Goal: Feedback & Contribution: Leave review/rating

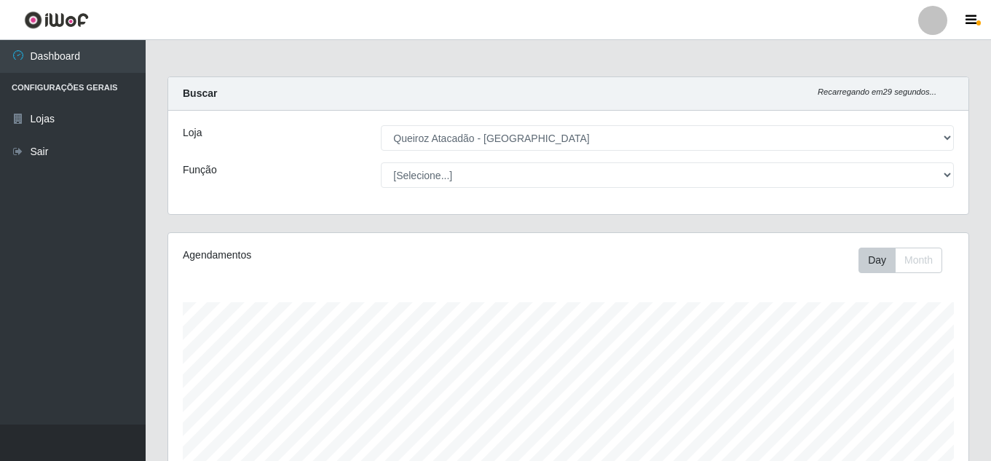
select select "225"
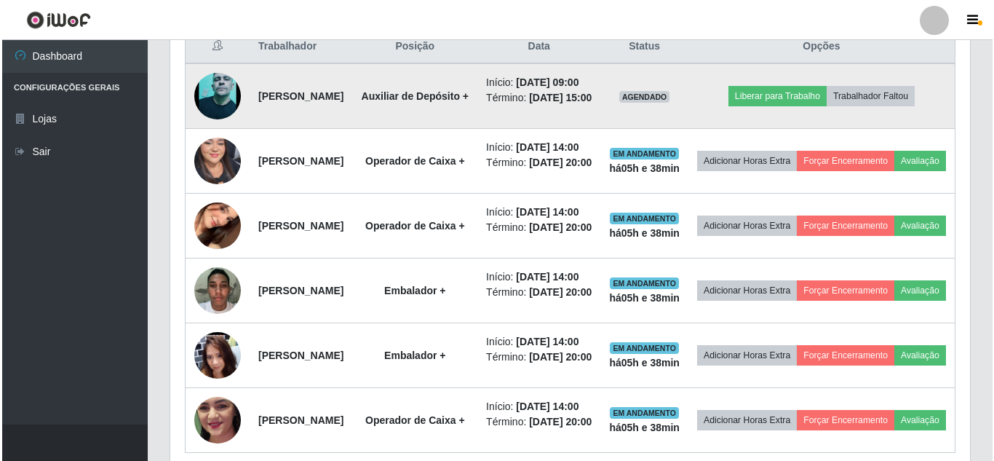
scroll to position [302, 800]
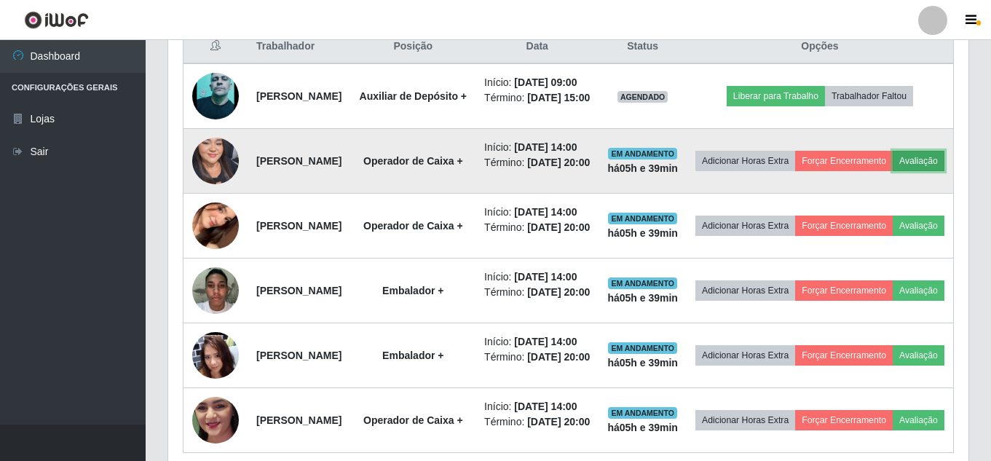
click at [892, 171] on button "Avaliação" at bounding box center [918, 161] width 52 height 20
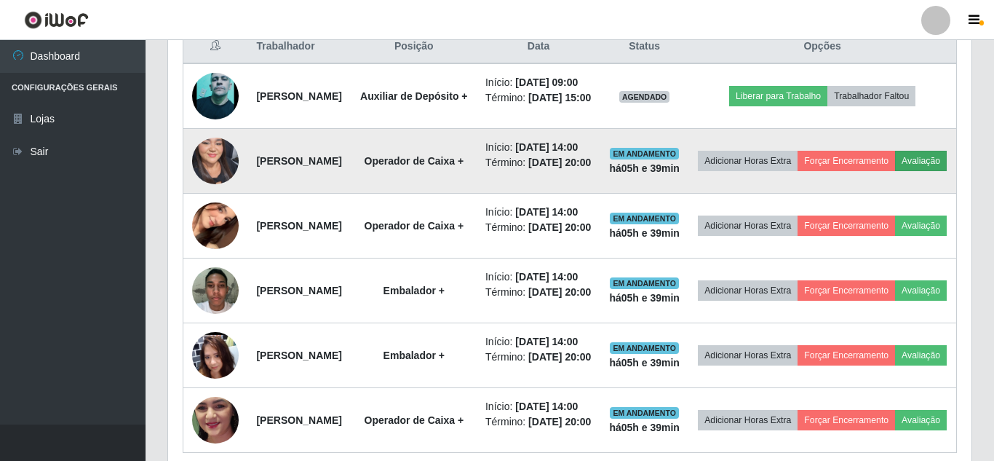
scroll to position [302, 793]
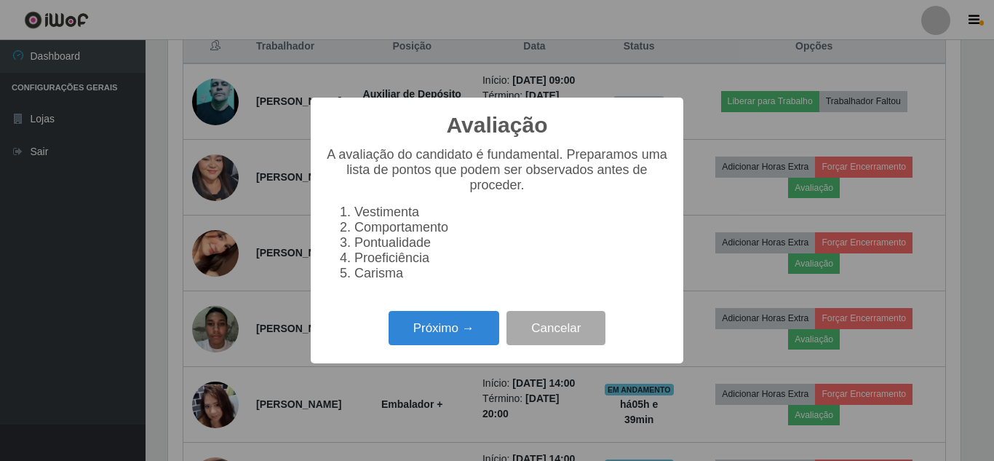
click at [443, 349] on div "Próximo → Cancelar" at bounding box center [497, 327] width 344 height 41
click at [464, 327] on button "Próximo →" at bounding box center [444, 328] width 111 height 34
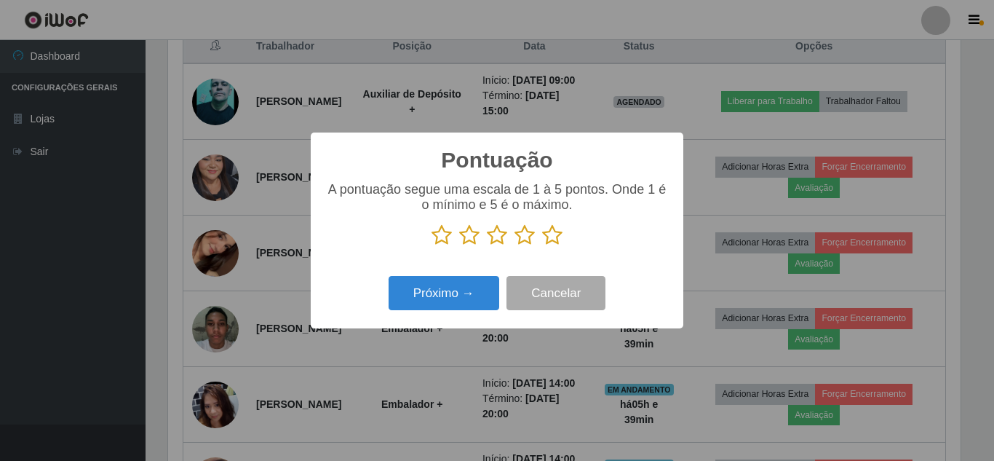
scroll to position [727657, 727167]
click at [553, 237] on icon at bounding box center [552, 235] width 20 height 22
click at [542, 246] on input "radio" at bounding box center [542, 246] width 0 height 0
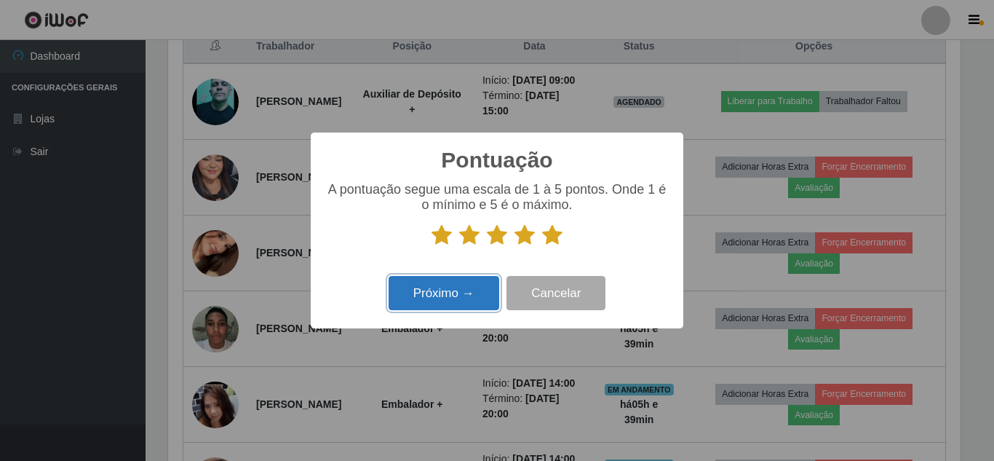
click at [440, 295] on button "Próximo →" at bounding box center [444, 293] width 111 height 34
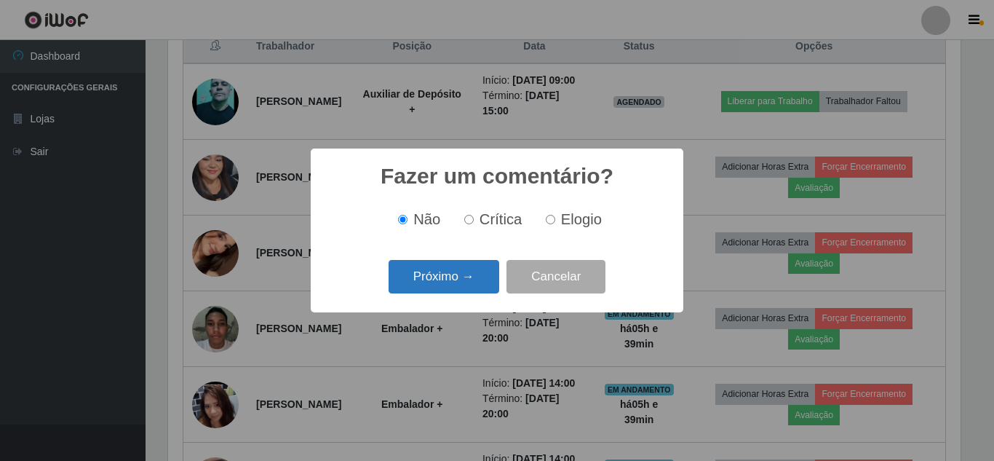
click at [459, 283] on button "Próximo →" at bounding box center [444, 277] width 111 height 34
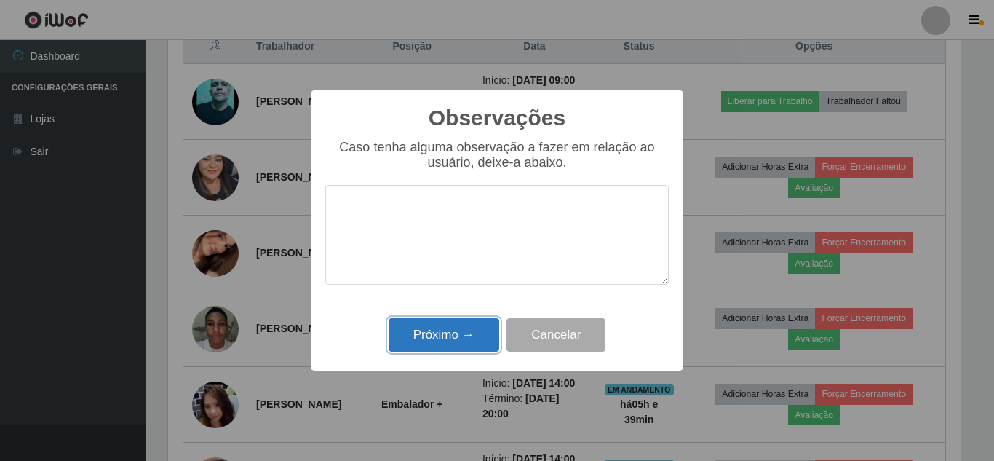
click at [446, 339] on button "Próximo →" at bounding box center [444, 335] width 111 height 34
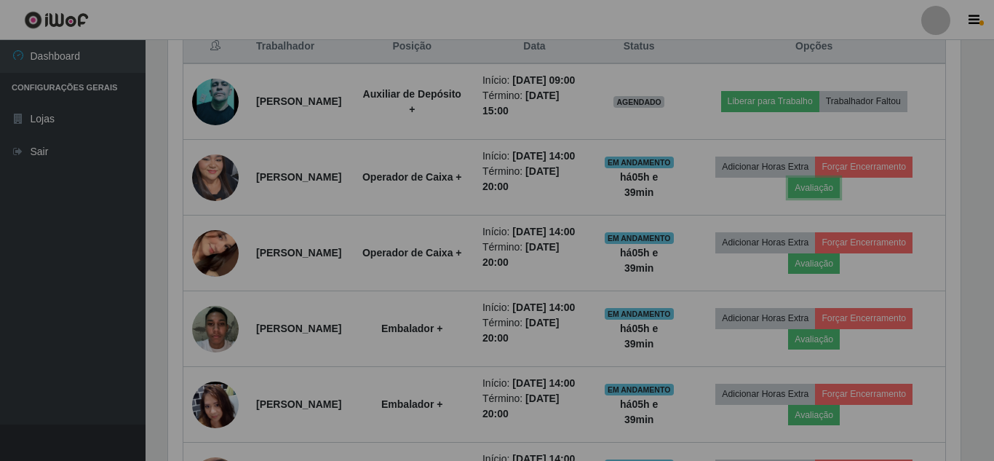
scroll to position [302, 800]
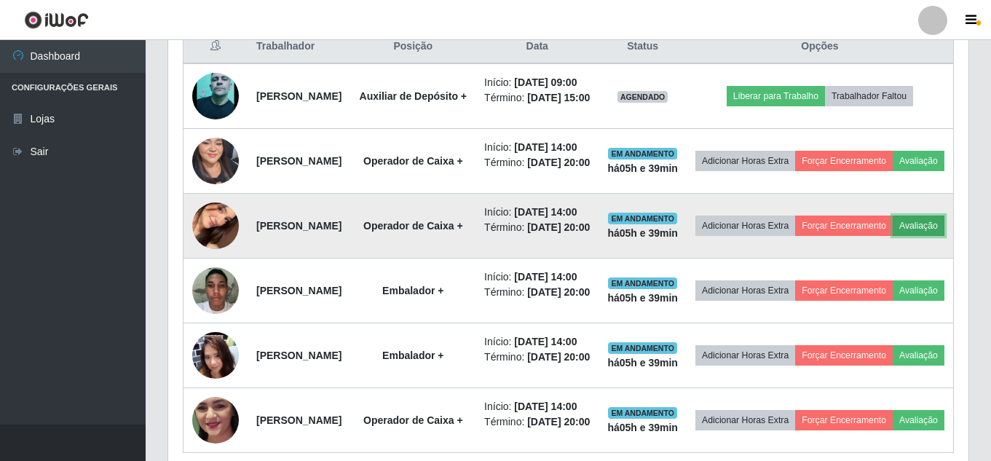
click at [892, 236] on button "Avaliação" at bounding box center [918, 225] width 52 height 20
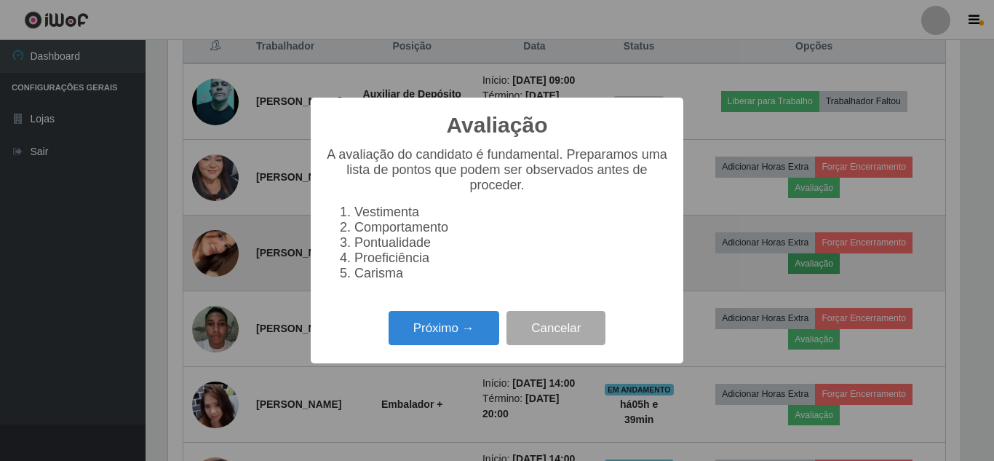
scroll to position [302, 793]
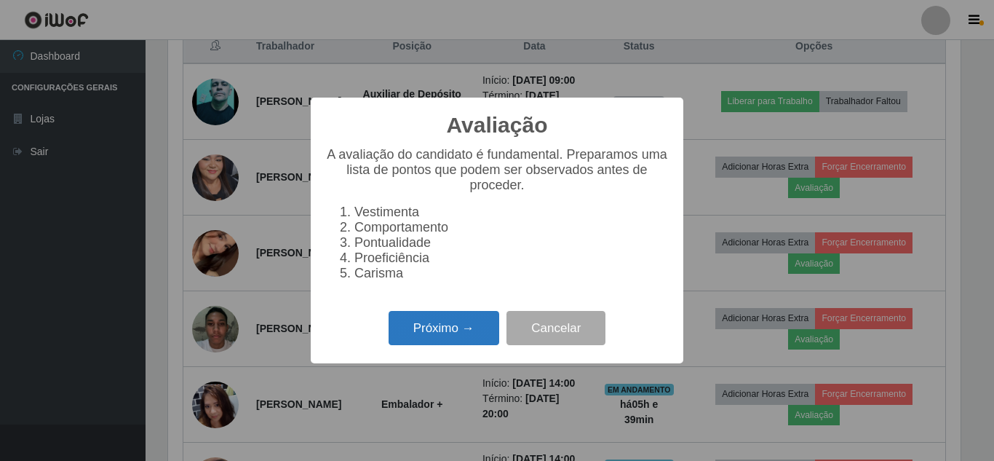
click at [452, 345] on button "Próximo →" at bounding box center [444, 328] width 111 height 34
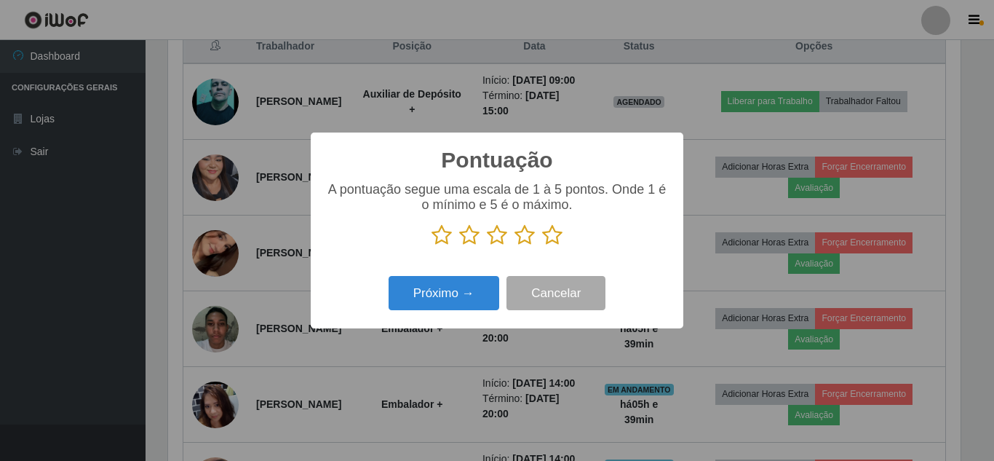
click at [555, 239] on icon at bounding box center [552, 235] width 20 height 22
click at [542, 246] on input "radio" at bounding box center [542, 246] width 0 height 0
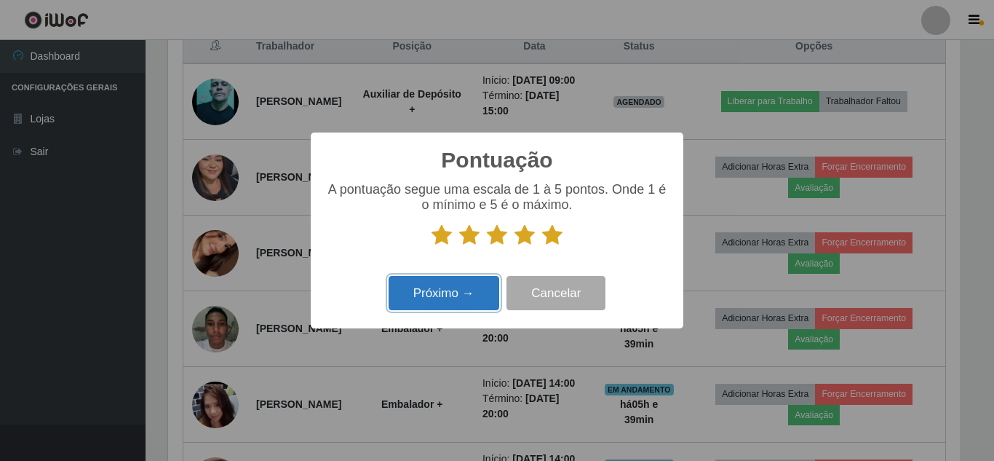
click at [478, 298] on button "Próximo →" at bounding box center [444, 293] width 111 height 34
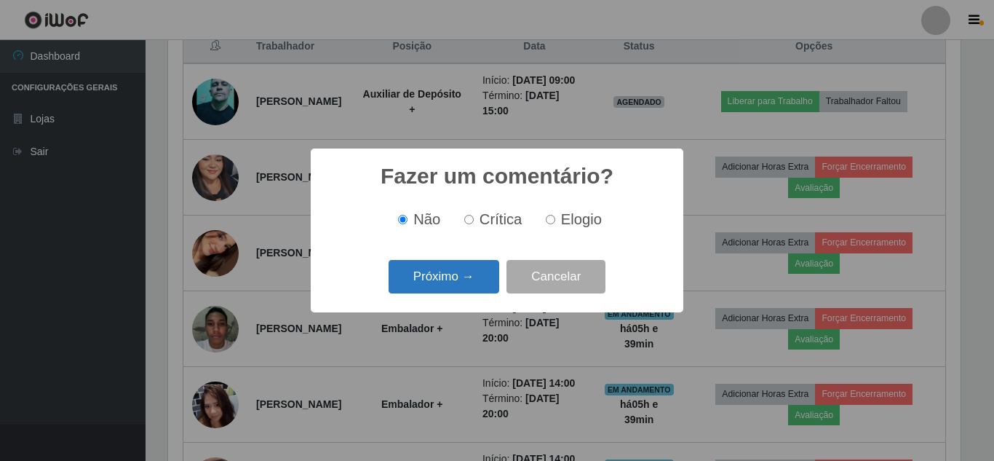
click at [478, 280] on button "Próximo →" at bounding box center [444, 277] width 111 height 34
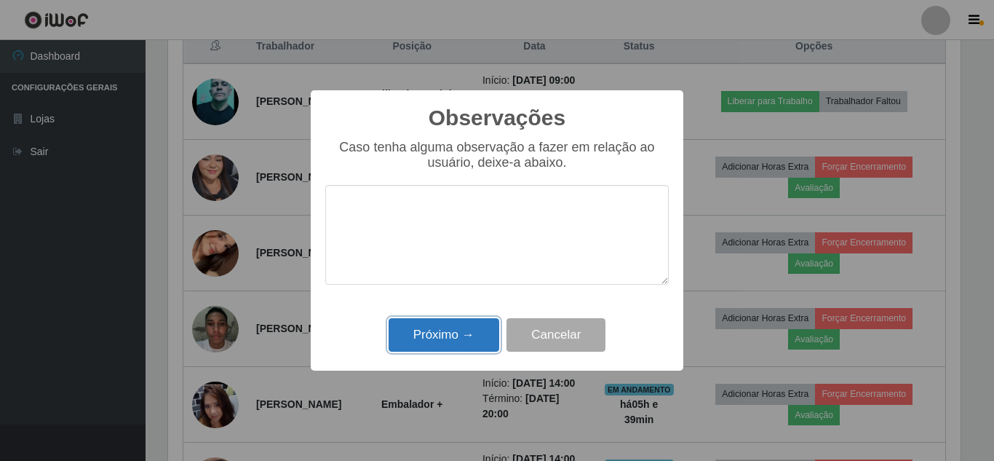
click at [472, 322] on button "Próximo →" at bounding box center [444, 335] width 111 height 34
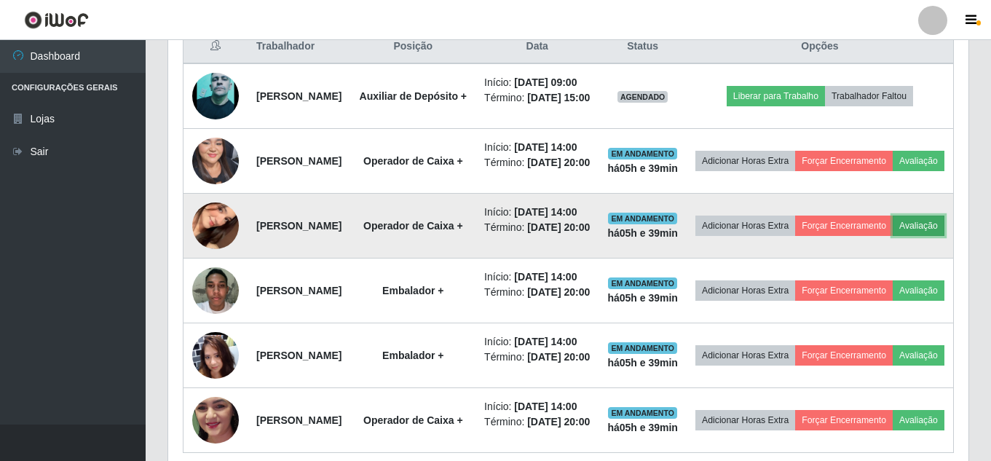
scroll to position [647, 0]
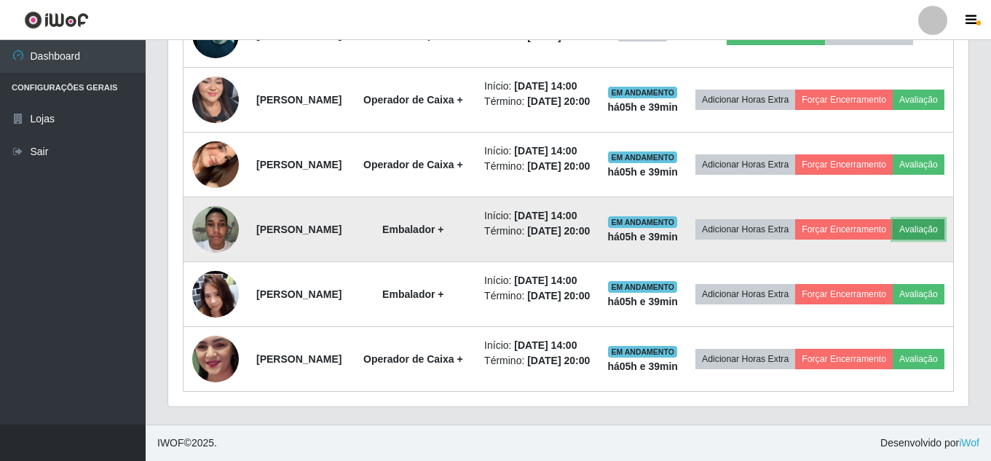
click at [892, 239] on button "Avaliação" at bounding box center [918, 229] width 52 height 20
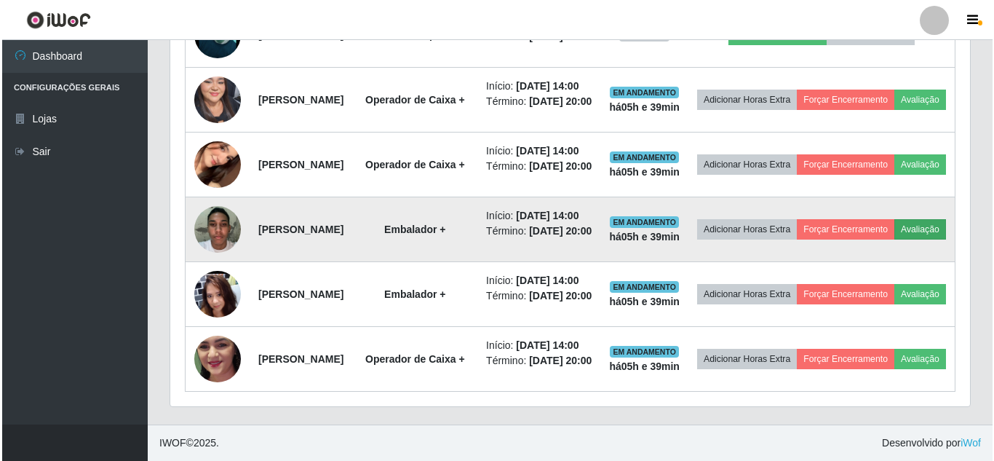
scroll to position [302, 793]
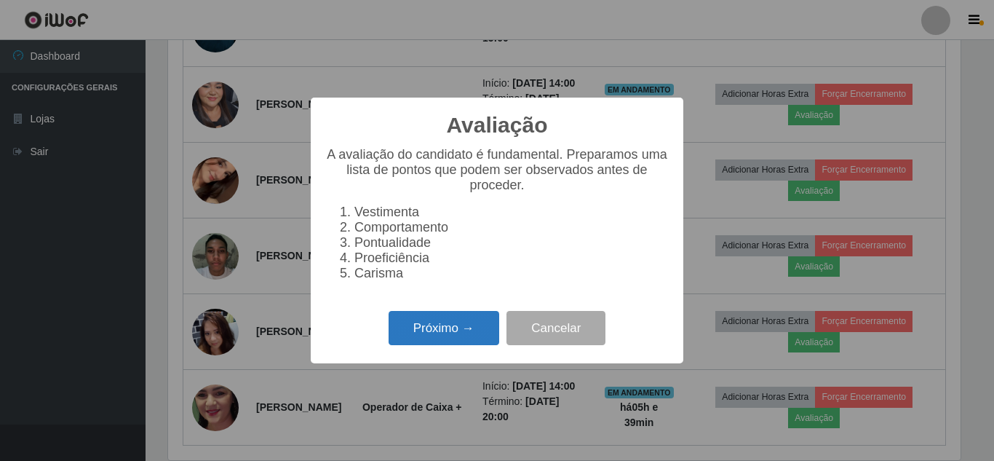
click at [403, 338] on button "Próximo →" at bounding box center [444, 328] width 111 height 34
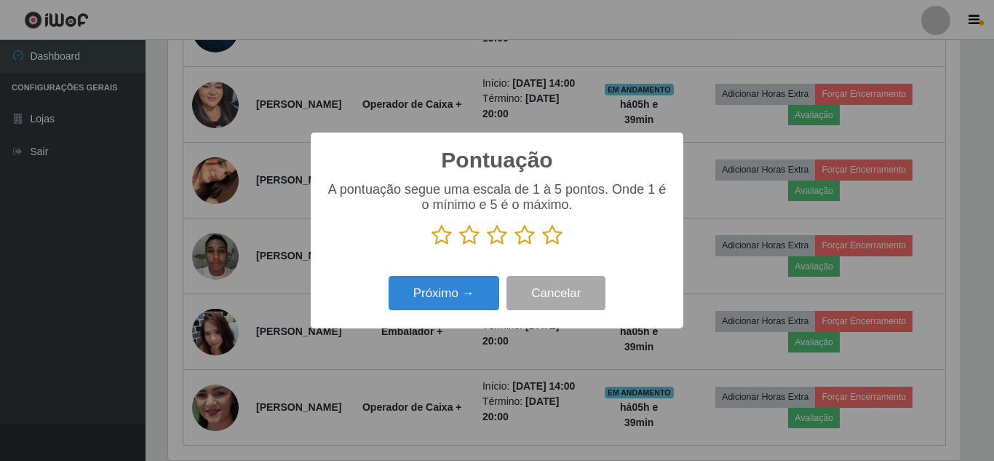
scroll to position [727657, 727167]
click at [553, 238] on icon at bounding box center [552, 235] width 20 height 22
click at [542, 246] on input "radio" at bounding box center [542, 246] width 0 height 0
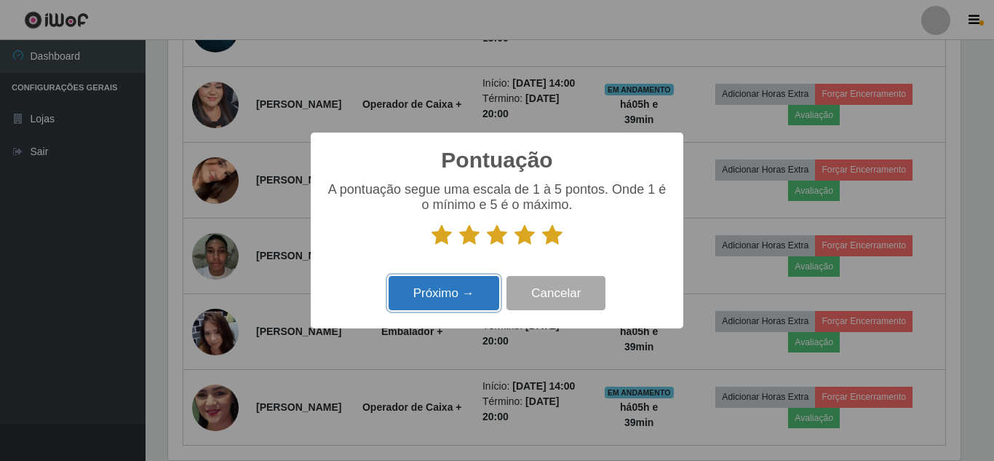
click at [458, 297] on button "Próximo →" at bounding box center [444, 293] width 111 height 34
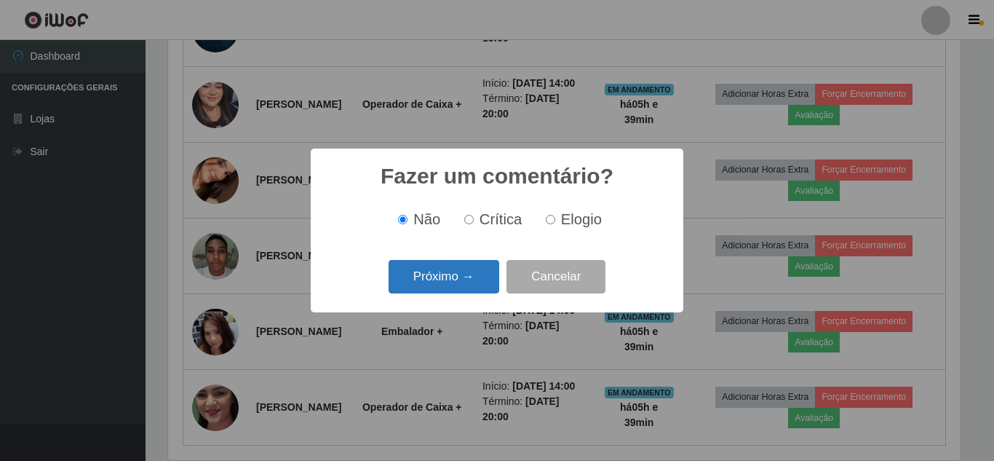
click at [464, 275] on button "Próximo →" at bounding box center [444, 277] width 111 height 34
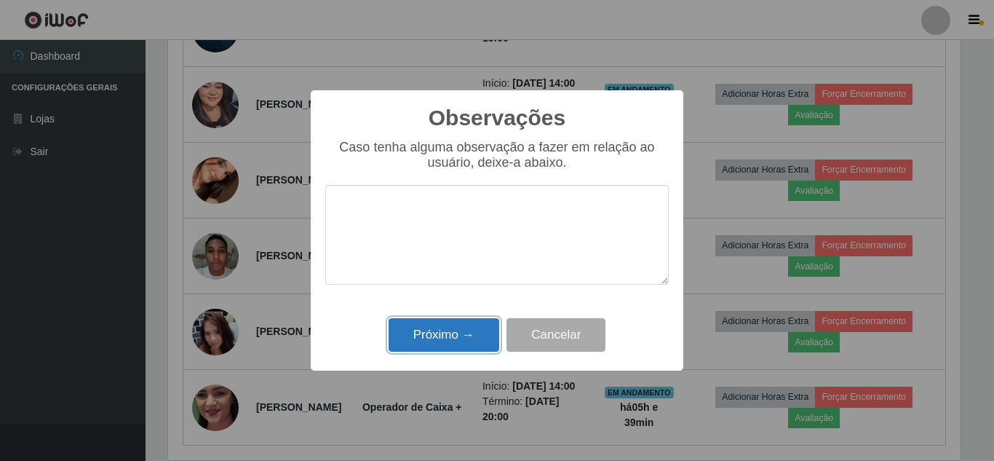
click at [443, 332] on button "Próximo →" at bounding box center [444, 335] width 111 height 34
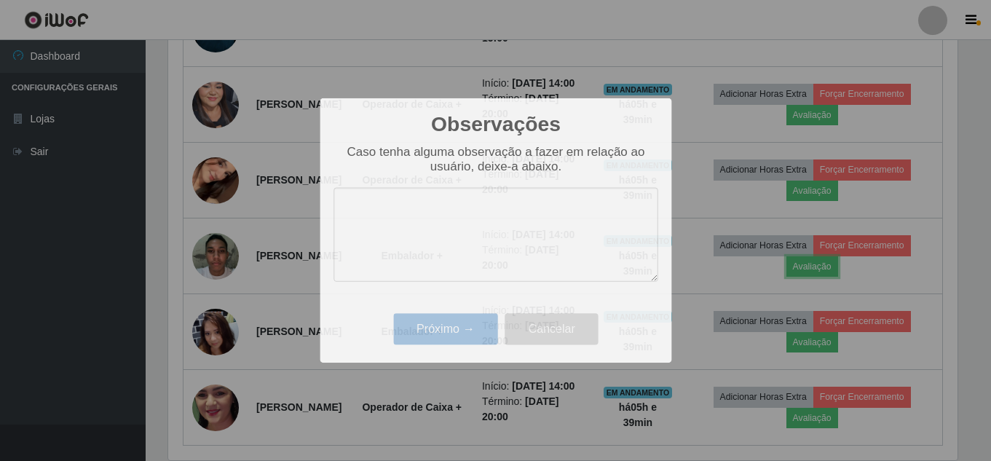
scroll to position [302, 800]
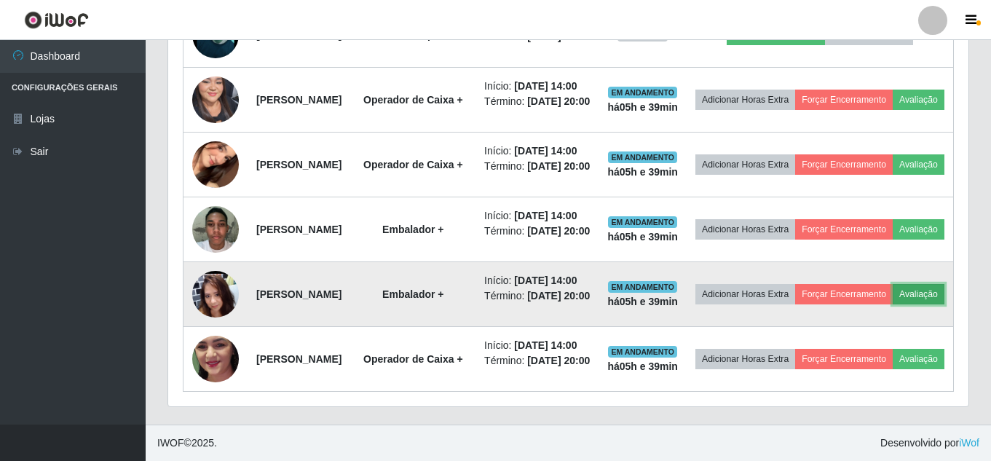
click at [892, 304] on button "Avaliação" at bounding box center [918, 294] width 52 height 20
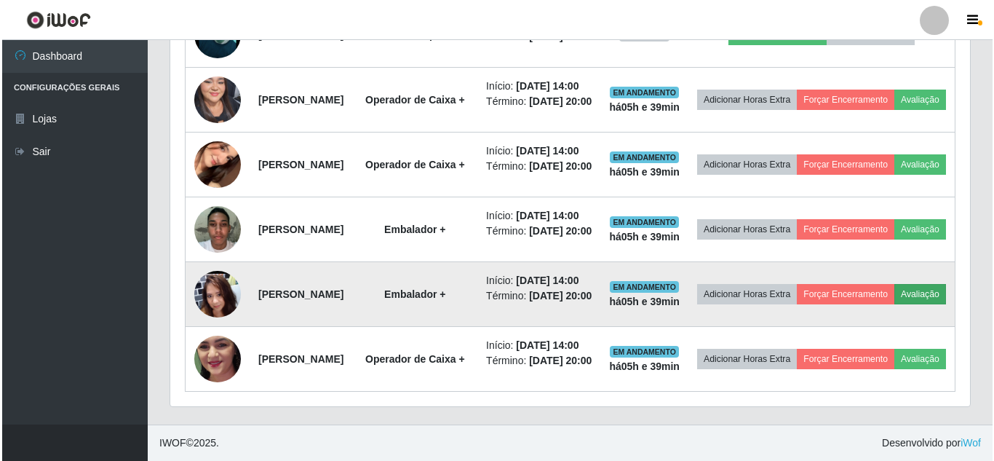
scroll to position [302, 793]
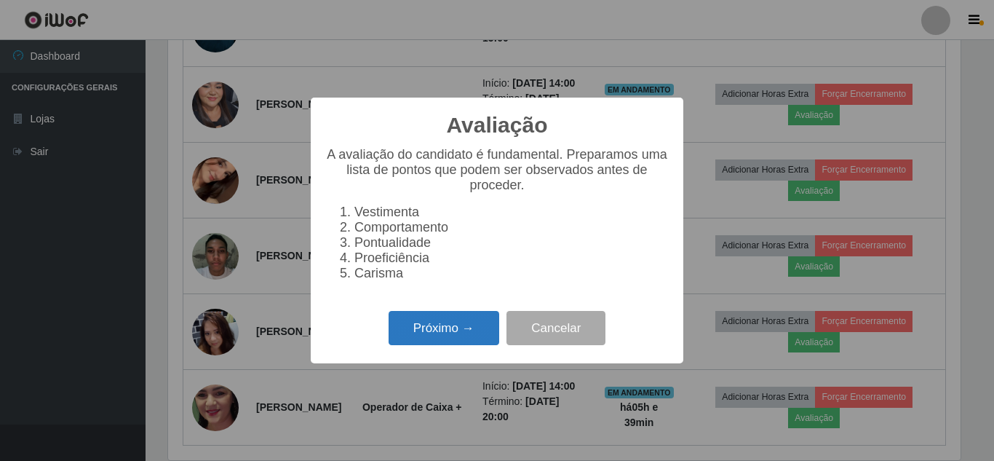
click at [446, 345] on button "Próximo →" at bounding box center [444, 328] width 111 height 34
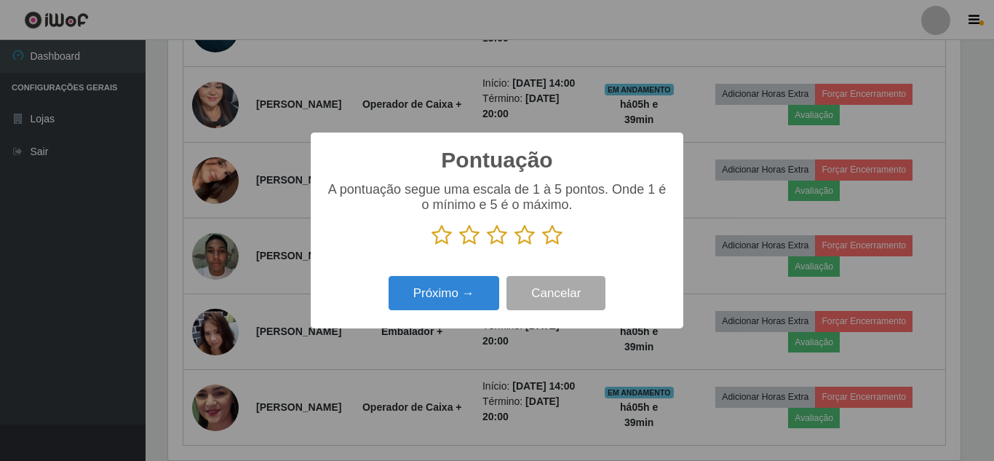
scroll to position [727657, 727167]
click at [554, 237] on icon at bounding box center [552, 235] width 20 height 22
click at [542, 246] on input "radio" at bounding box center [542, 246] width 0 height 0
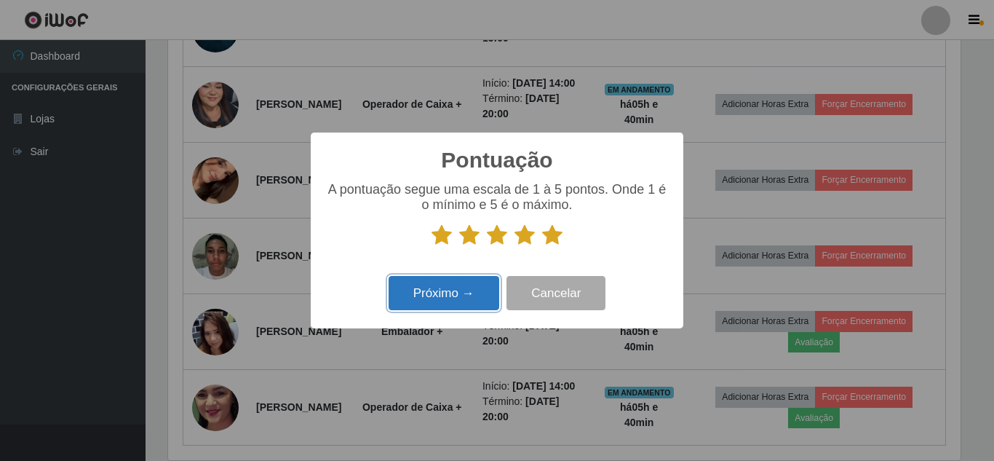
click at [440, 293] on button "Próximo →" at bounding box center [444, 293] width 111 height 34
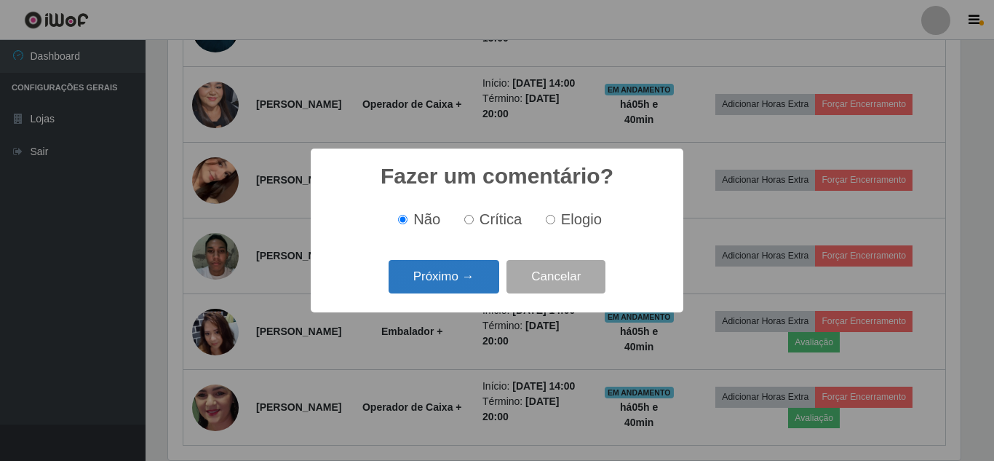
click at [448, 281] on button "Próximo →" at bounding box center [444, 277] width 111 height 34
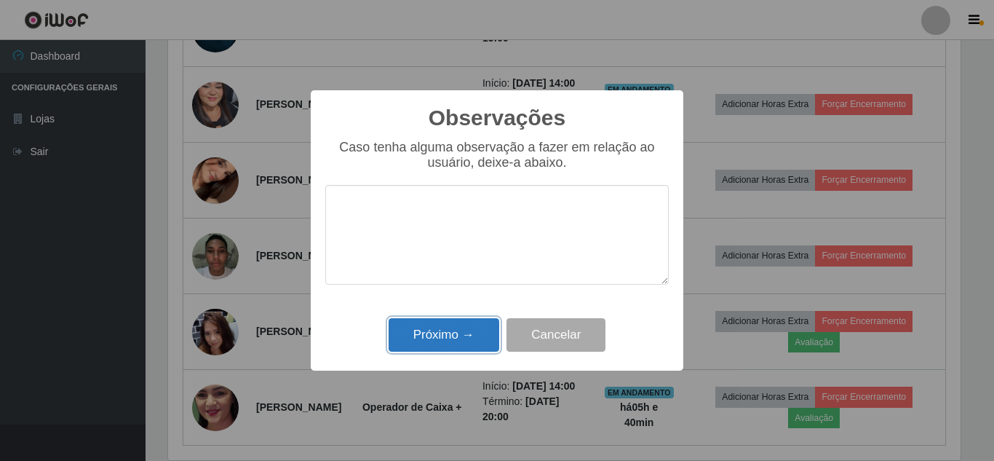
click at [440, 331] on button "Próximo →" at bounding box center [444, 335] width 111 height 34
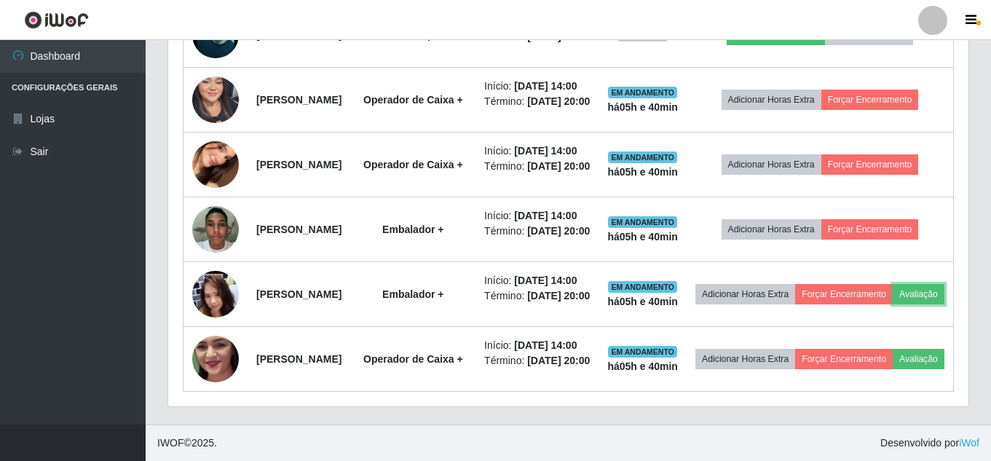
scroll to position [793, 0]
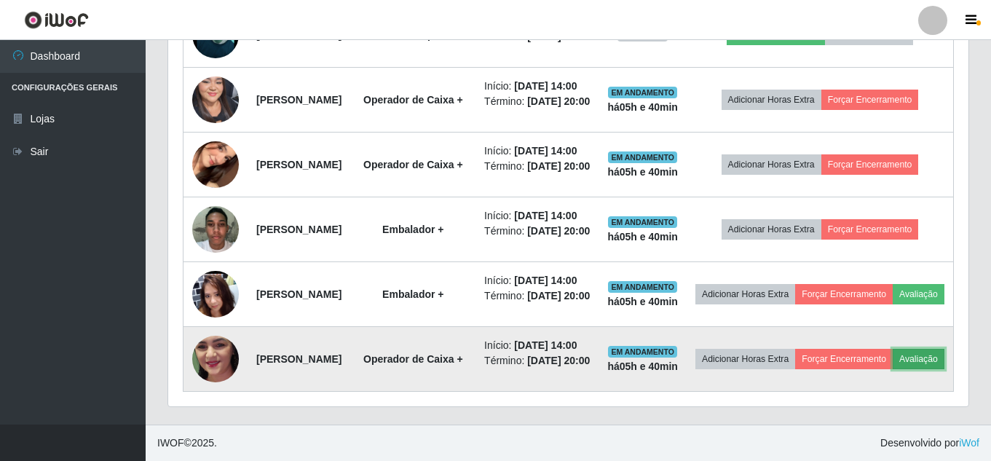
click at [892, 363] on button "Avaliação" at bounding box center [918, 359] width 52 height 20
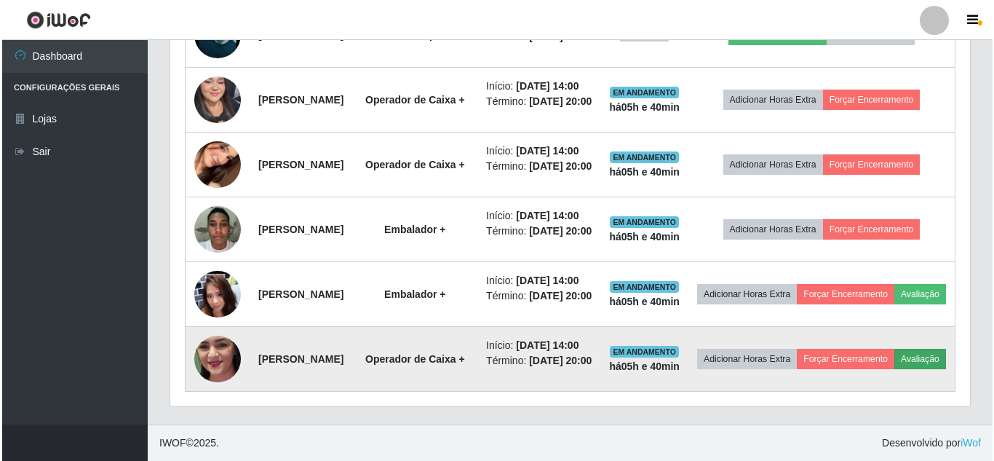
scroll to position [302, 793]
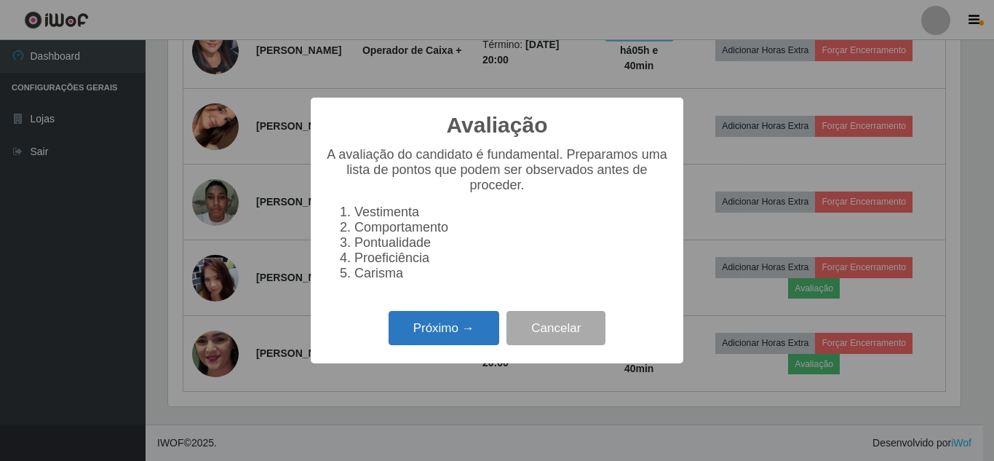
click at [491, 335] on button "Próximo →" at bounding box center [444, 328] width 111 height 34
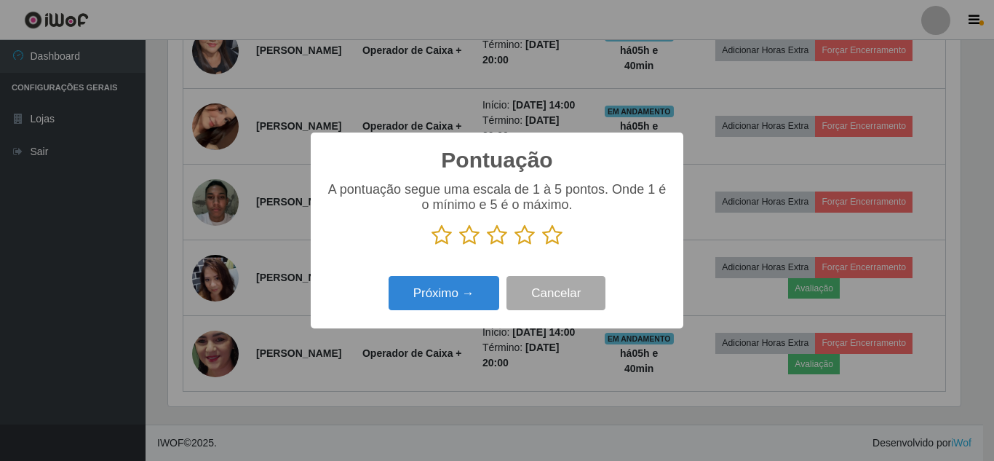
scroll to position [727657, 727167]
click at [558, 241] on icon at bounding box center [552, 235] width 20 height 22
click at [542, 246] on input "radio" at bounding box center [542, 246] width 0 height 0
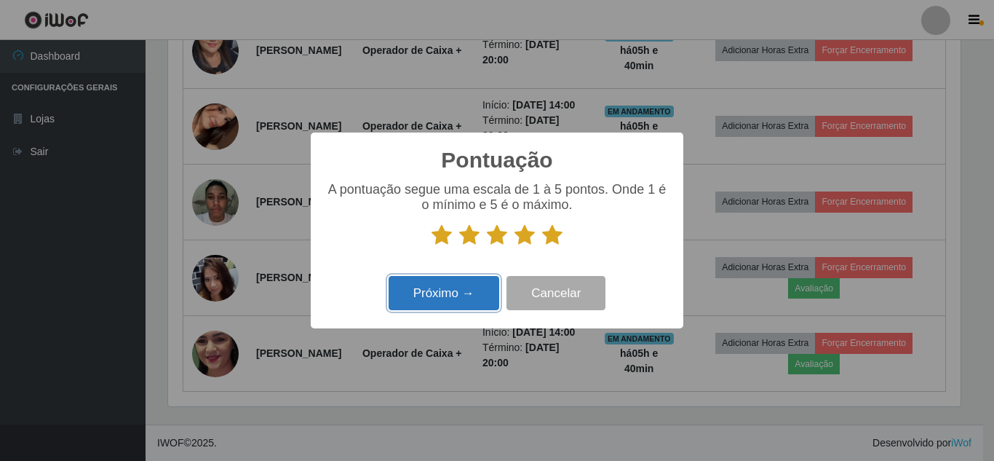
click at [462, 292] on button "Próximo →" at bounding box center [444, 293] width 111 height 34
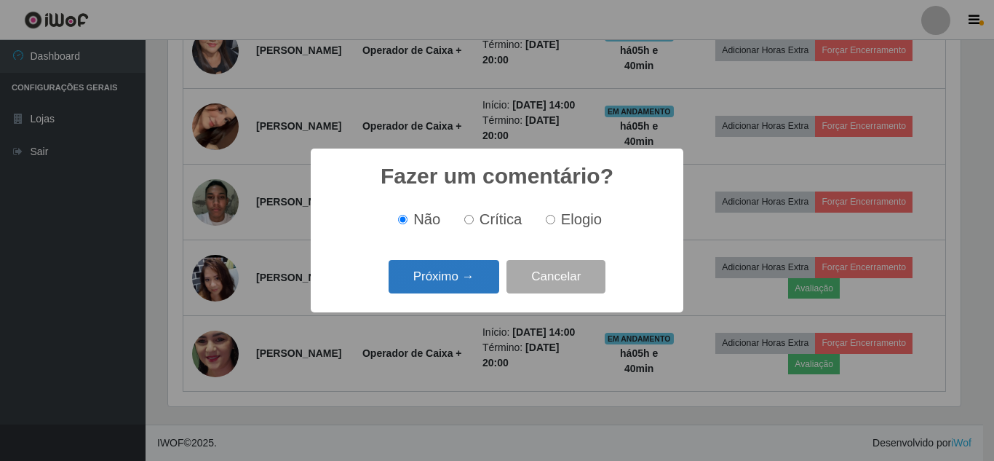
click at [467, 279] on button "Próximo →" at bounding box center [444, 277] width 111 height 34
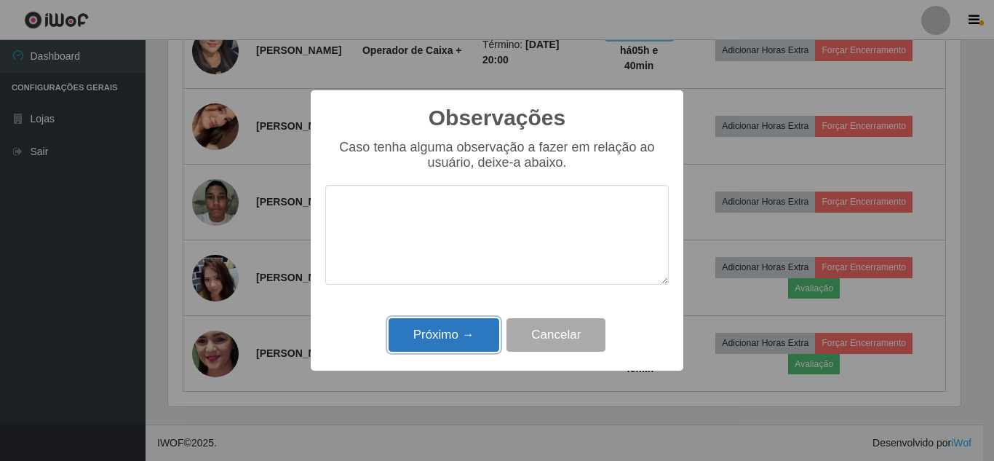
click at [457, 338] on button "Próximo →" at bounding box center [444, 335] width 111 height 34
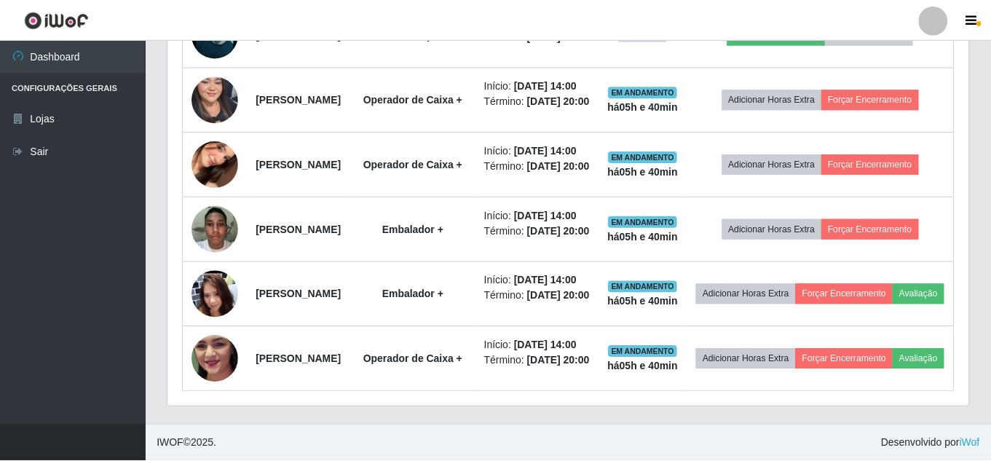
scroll to position [0, 0]
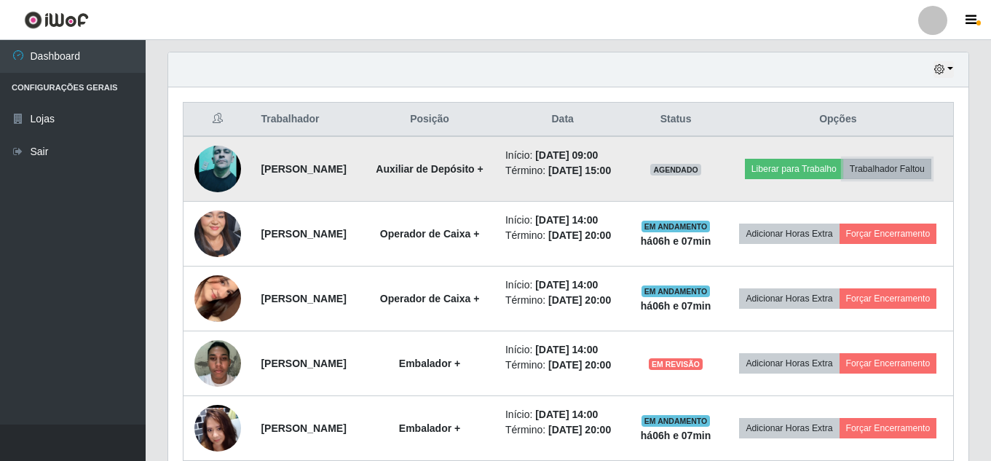
click at [873, 179] on button "Trabalhador Faltou" at bounding box center [887, 169] width 88 height 20
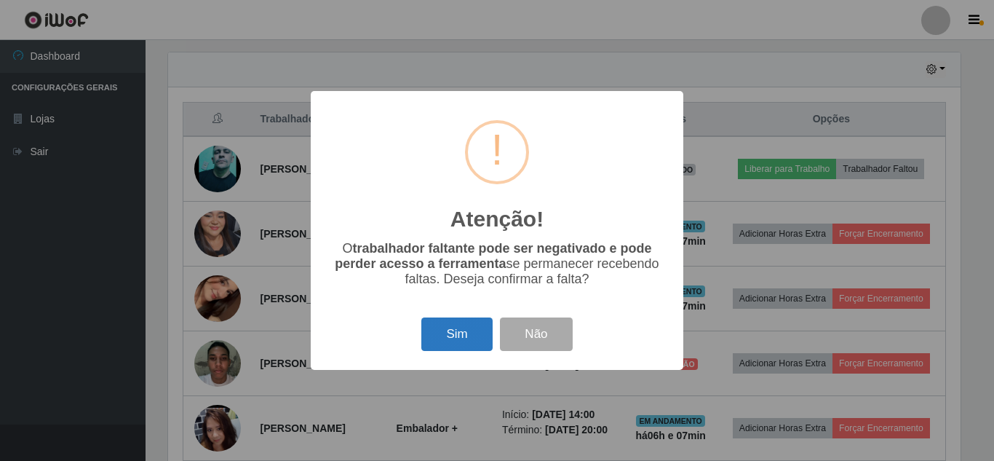
click at [436, 333] on button "Sim" at bounding box center [456, 334] width 71 height 34
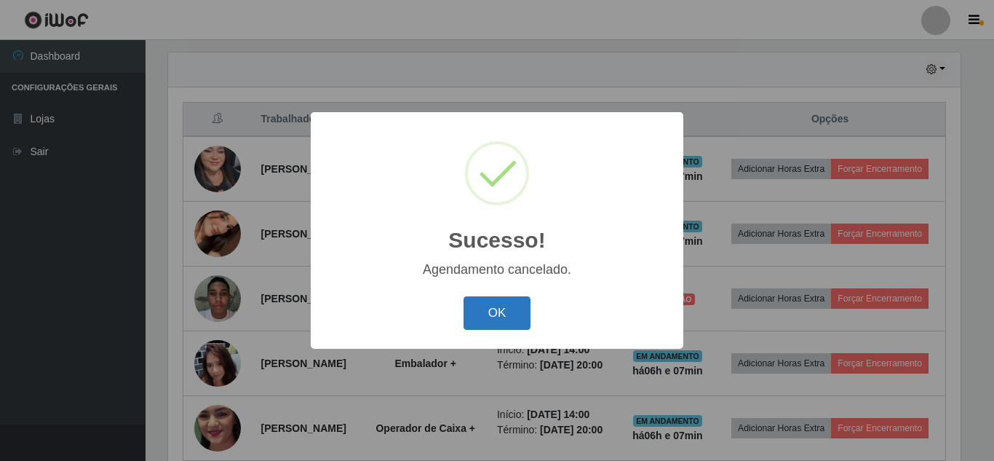
click at [511, 322] on button "OK" at bounding box center [498, 313] width 68 height 34
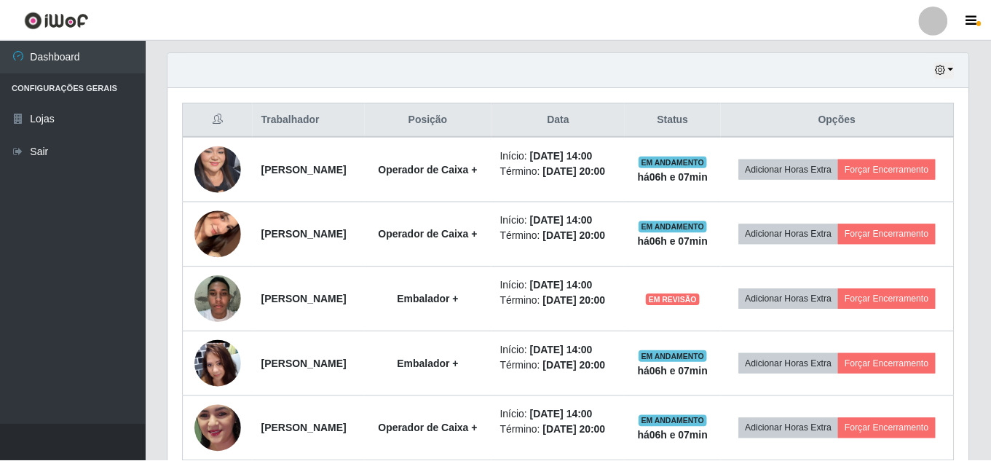
scroll to position [302, 800]
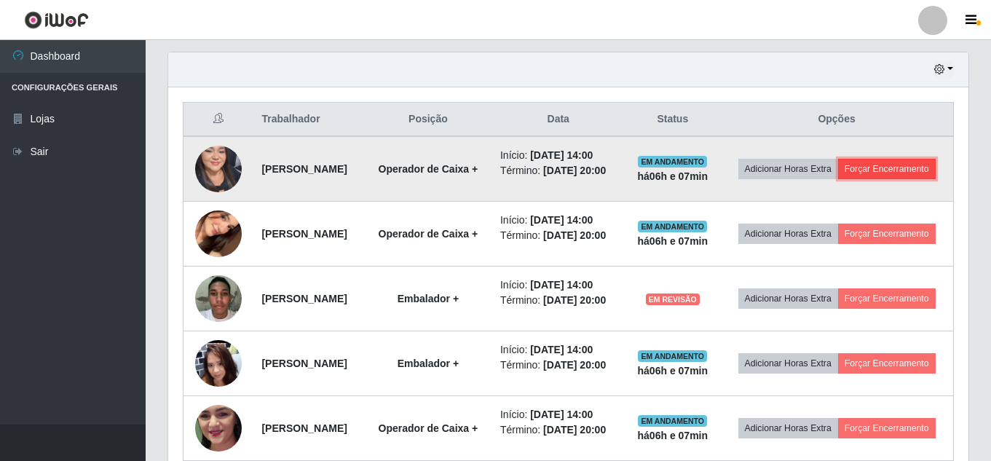
click at [859, 179] on button "Forçar Encerramento" at bounding box center [887, 169] width 98 height 20
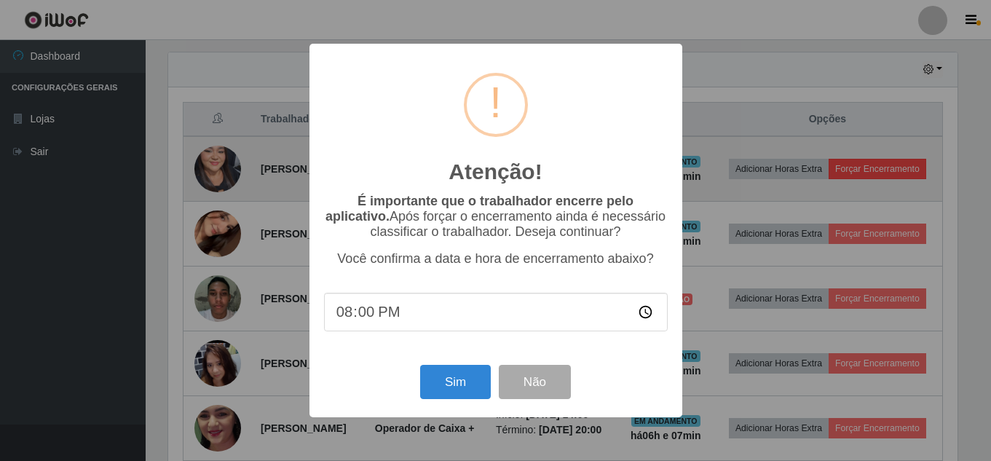
scroll to position [302, 793]
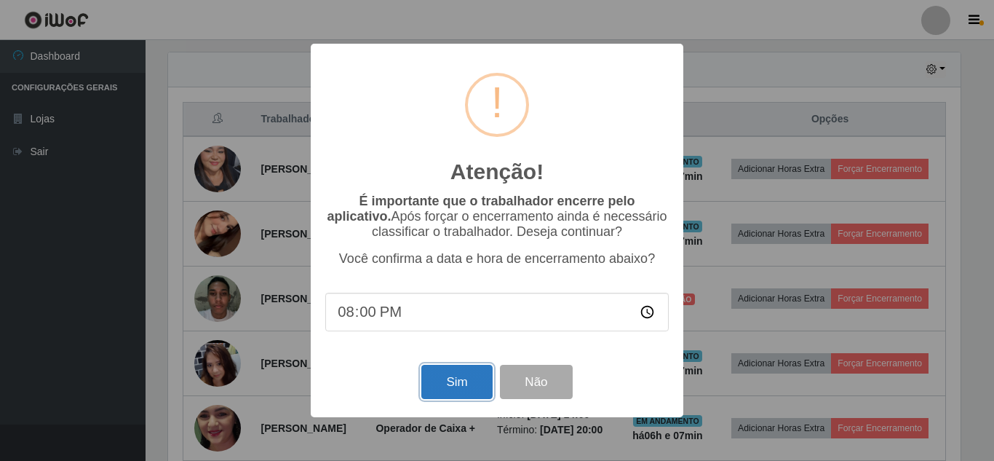
click at [456, 381] on button "Sim" at bounding box center [456, 382] width 71 height 34
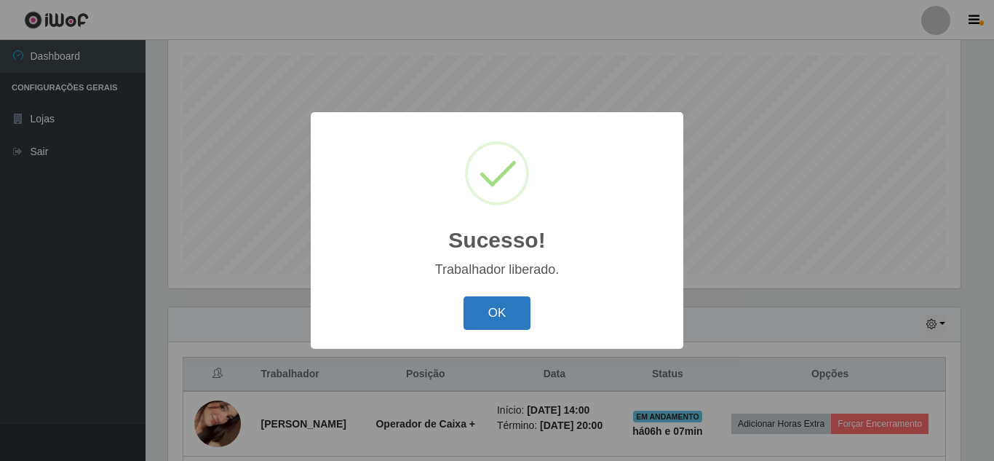
click at [498, 312] on button "OK" at bounding box center [498, 313] width 68 height 34
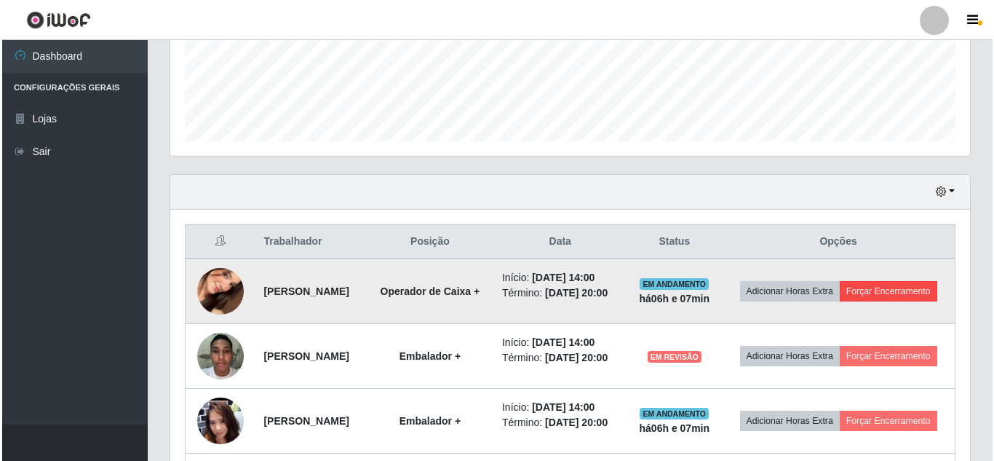
scroll to position [392, 0]
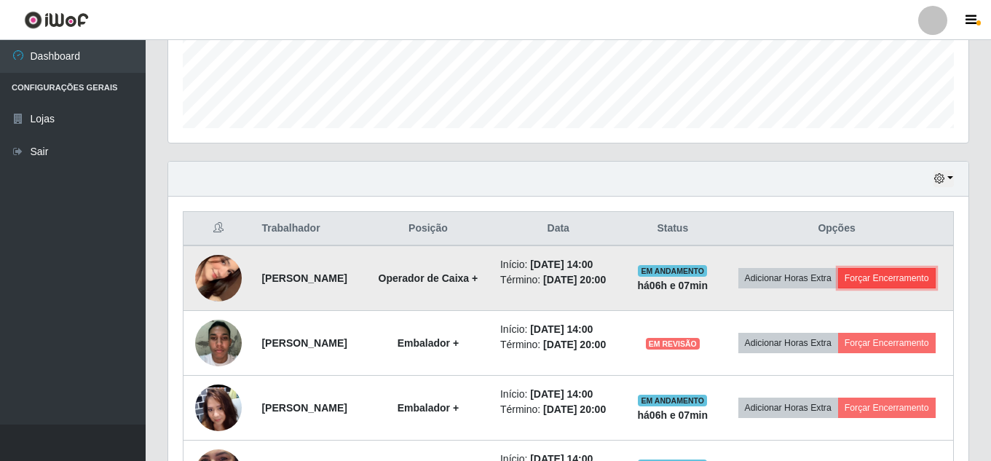
click at [838, 288] on button "Forçar Encerramento" at bounding box center [887, 278] width 98 height 20
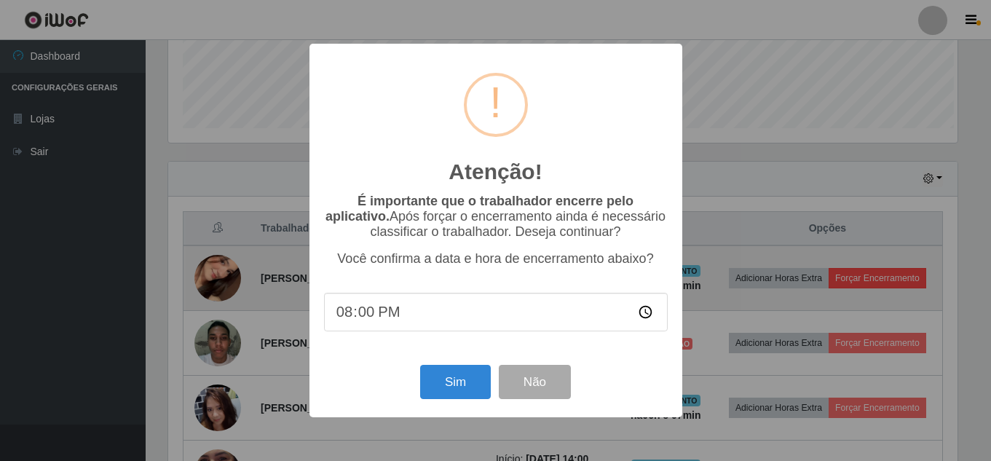
scroll to position [302, 793]
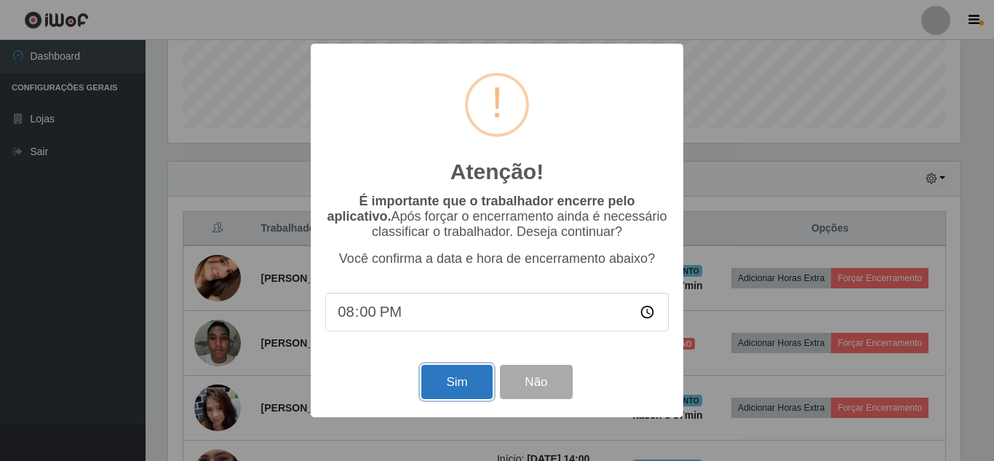
click at [459, 395] on button "Sim" at bounding box center [456, 382] width 71 height 34
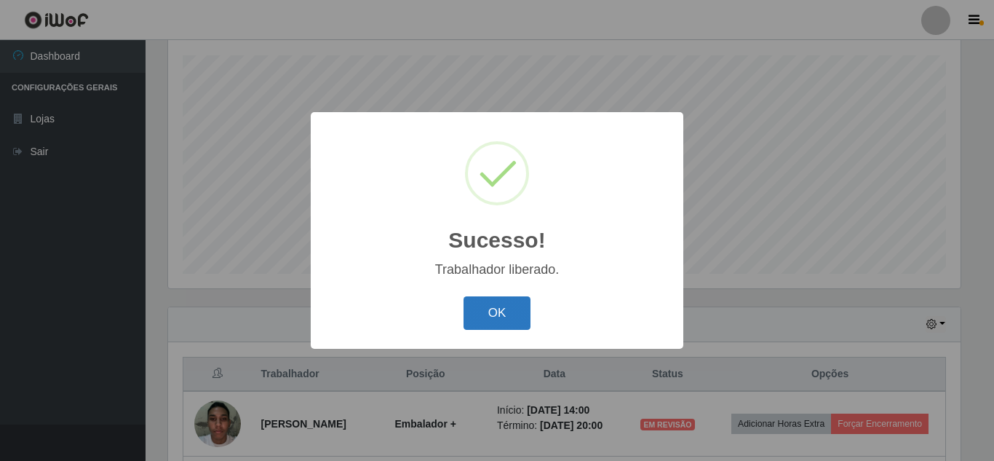
click at [523, 313] on button "OK" at bounding box center [498, 313] width 68 height 34
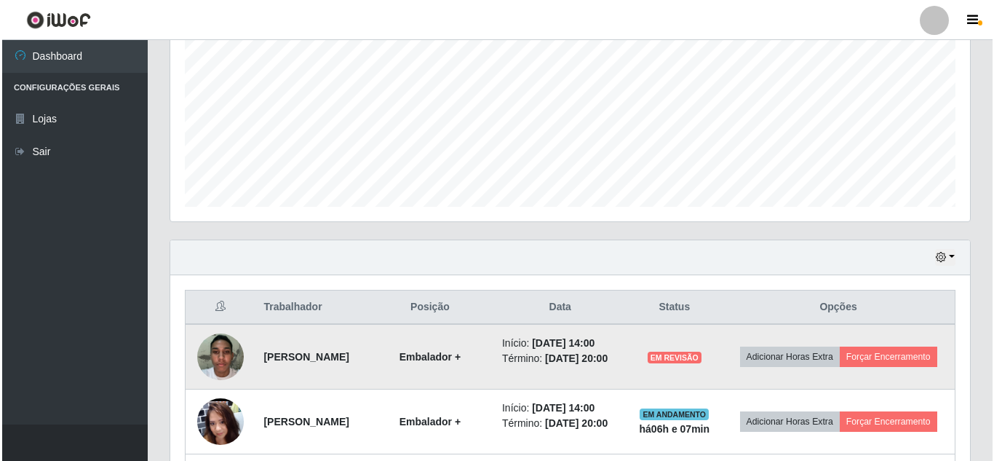
scroll to position [465, 0]
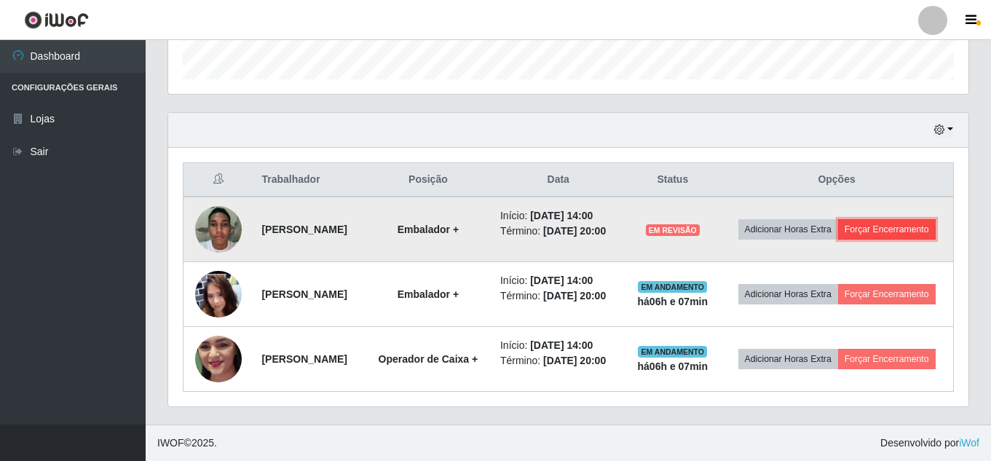
click at [855, 219] on button "Forçar Encerramento" at bounding box center [887, 229] width 98 height 20
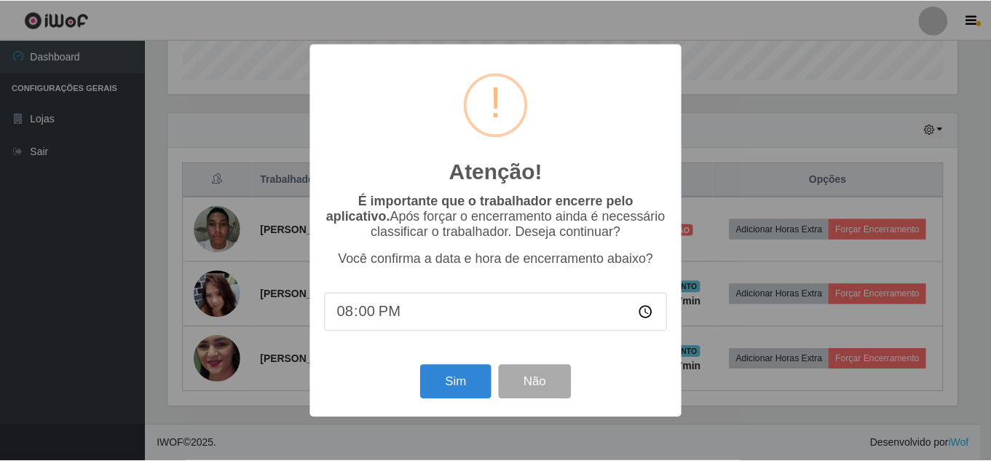
scroll to position [302, 793]
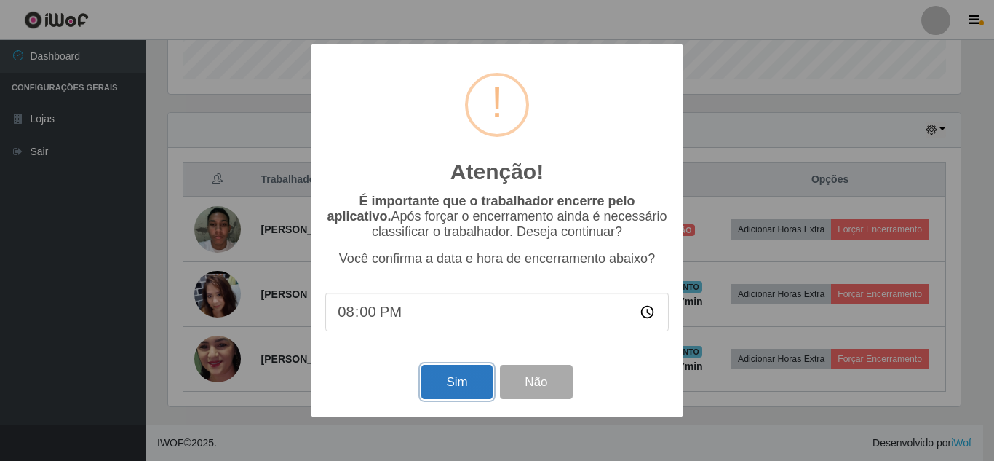
click at [454, 387] on button "Sim" at bounding box center [456, 382] width 71 height 34
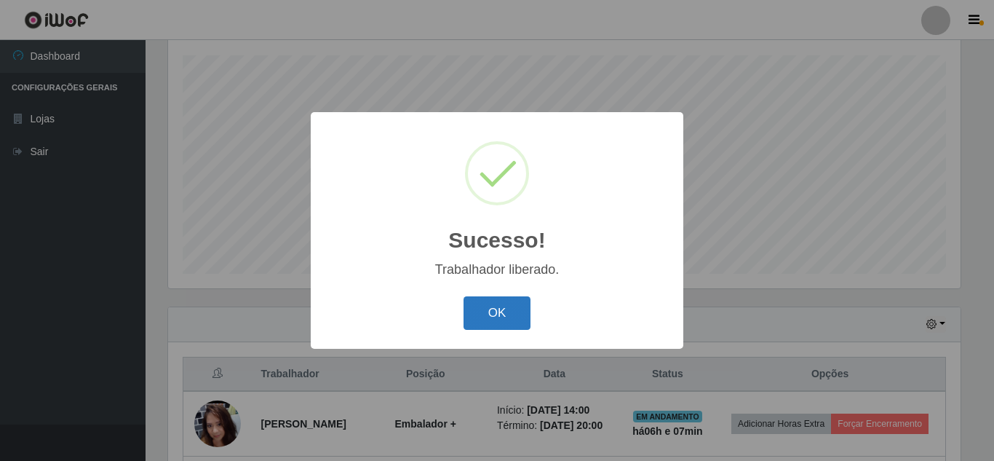
click at [510, 312] on button "OK" at bounding box center [498, 313] width 68 height 34
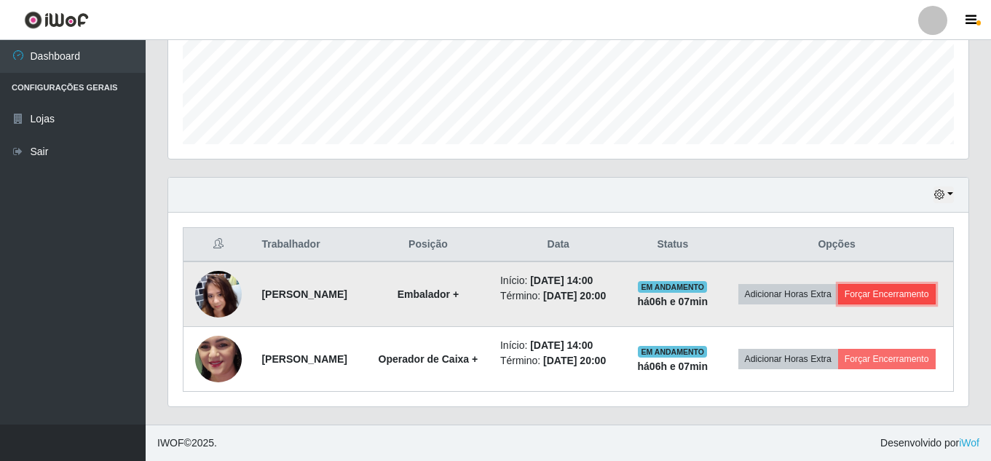
click at [855, 289] on button "Forçar Encerramento" at bounding box center [887, 294] width 98 height 20
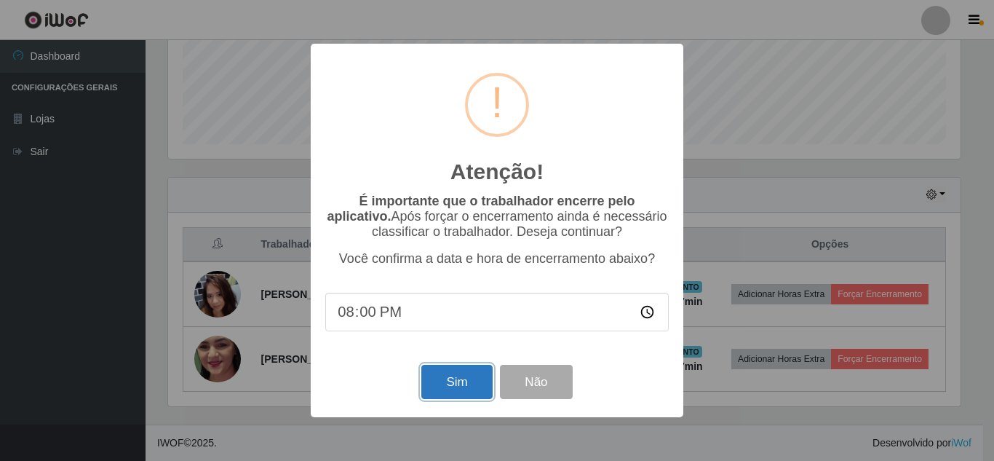
click at [438, 382] on button "Sim" at bounding box center [456, 382] width 71 height 34
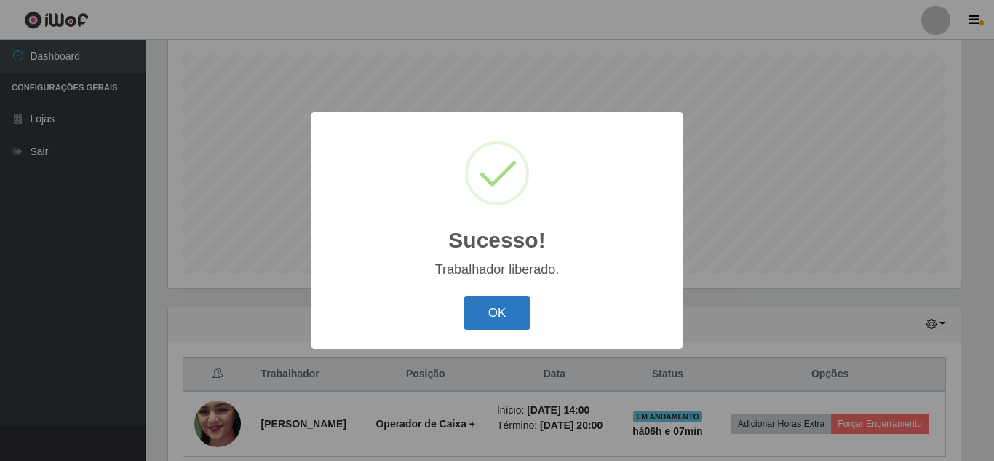
click at [512, 312] on button "OK" at bounding box center [498, 313] width 68 height 34
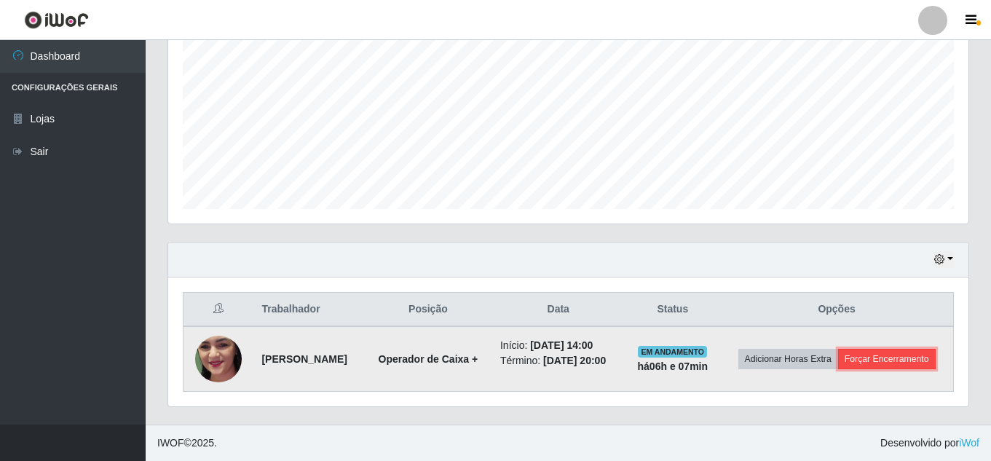
click at [849, 361] on button "Forçar Encerramento" at bounding box center [887, 359] width 98 height 20
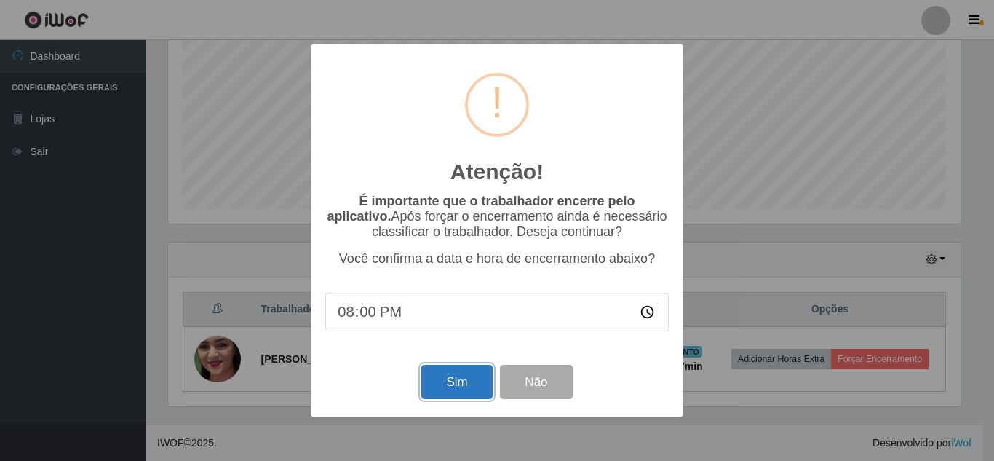
click at [462, 397] on button "Sim" at bounding box center [456, 382] width 71 height 34
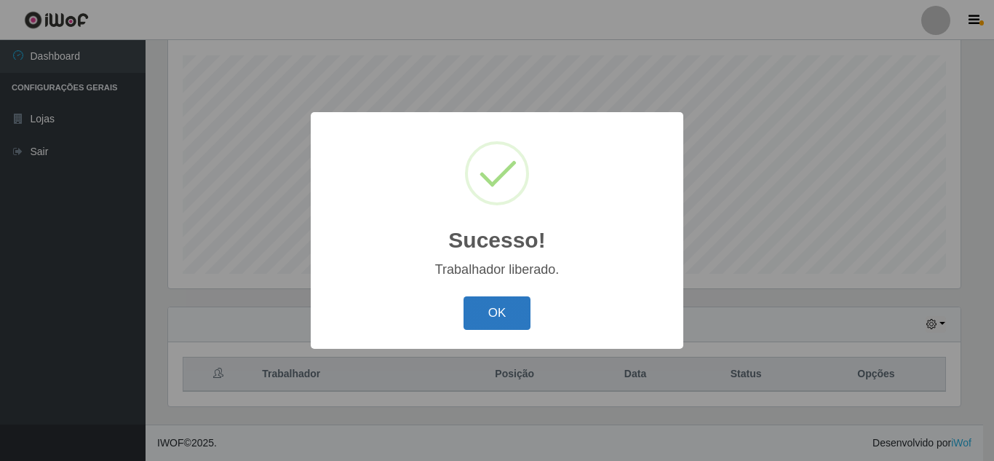
click at [510, 322] on button "OK" at bounding box center [498, 313] width 68 height 34
